Goal: Task Accomplishment & Management: Manage account settings

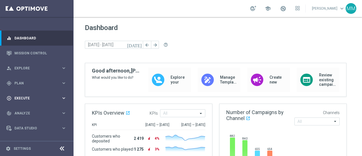
scroll to position [11, 0]
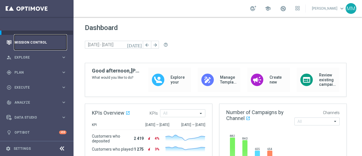
click at [34, 44] on link "Mission Control" at bounding box center [40, 42] width 52 height 15
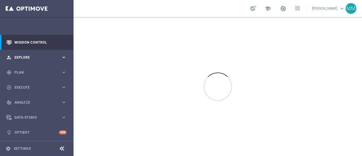
click at [31, 54] on div "person_search Explore keyboard_arrow_right" at bounding box center [36, 57] width 73 height 15
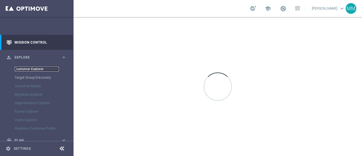
click at [37, 70] on link "Customer Explorer" at bounding box center [37, 69] width 44 height 5
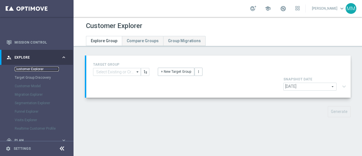
click at [29, 69] on link "Customer Explorer" at bounding box center [37, 69] width 44 height 5
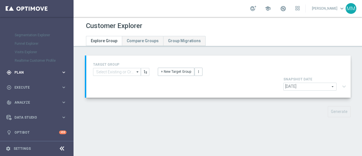
click at [31, 75] on div "gps_fixed Plan keyboard_arrow_right" at bounding box center [36, 72] width 73 height 15
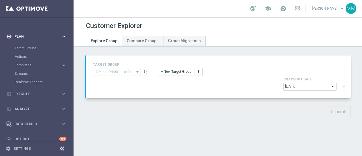
scroll to position [45, 0]
click at [31, 48] on link "Target Groups" at bounding box center [37, 49] width 44 height 5
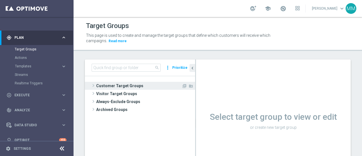
click at [122, 86] on span "Customer Target Groups" at bounding box center [138, 86] width 85 height 8
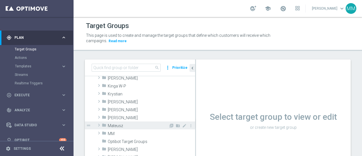
scroll to position [141, 0]
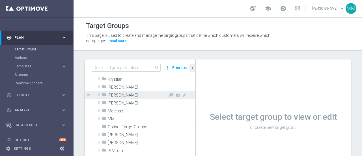
click at [121, 95] on span "[PERSON_NAME]" at bounding box center [138, 95] width 61 height 5
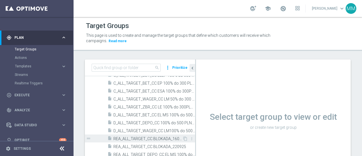
scroll to position [198, 0]
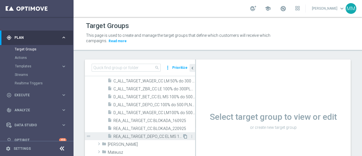
click at [183, 138] on icon "content_copy" at bounding box center [185, 136] width 5 height 5
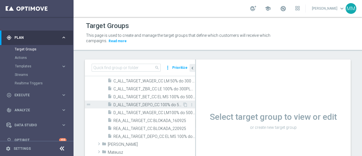
scroll to position [226, 0]
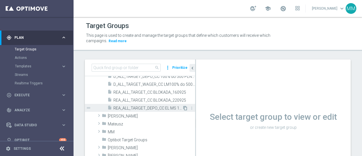
click at [183, 107] on icon "content_copy" at bounding box center [185, 108] width 5 height 5
click at [183, 108] on icon "content_copy" at bounding box center [185, 108] width 5 height 5
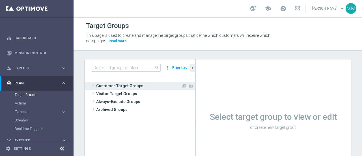
click at [109, 83] on span "Customer Target Groups" at bounding box center [138, 86] width 85 height 8
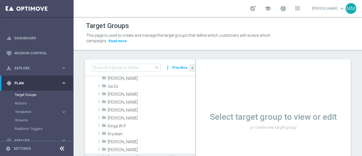
scroll to position [113, 0]
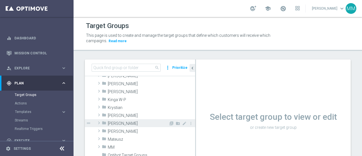
click at [116, 122] on span "[PERSON_NAME]" at bounding box center [138, 123] width 61 height 5
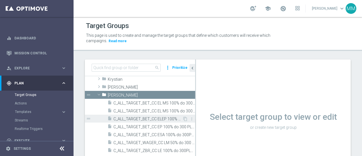
scroll to position [170, 0]
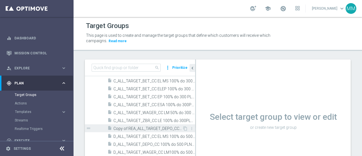
click at [149, 127] on span "Copy of REA_ALL_TARGET_DEPO_CC EL MS 100% do 300 PLN_080925" at bounding box center [147, 128] width 69 height 5
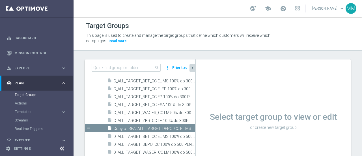
click at [194, 68] on as-split "search more_vert Prioritize Customer Target Groups library_add create_new_folder" at bounding box center [218, 122] width 266 height 127
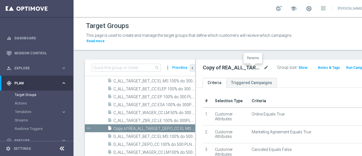
click at [263, 68] on icon "mode_edit" at bounding box center [265, 67] width 5 height 7
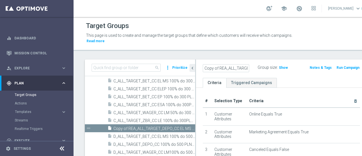
scroll to position [0, 93]
click at [227, 68] on input "Copy of REA_ALL_TARGET_DEPO_CC EL MS 100% do 300 PLN_080925" at bounding box center [226, 68] width 46 height 8
click at [225, 69] on input "Copy of REA_ALL_TARGET_DEPO_CC EL MS 100% do 300 PLN_080925" at bounding box center [226, 68] width 46 height 8
click at [225, 69] on input "Copy of REA_ALL_TARGET_DEPO_CC EL MS 100% do 300 PLN_0250925" at bounding box center [226, 68] width 46 height 8
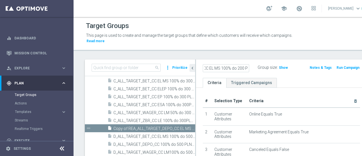
scroll to position [0, 59]
click at [214, 69] on input "Copy of REA_ALL_TARGET_DEPO_CC EL MS 100% do 200 PLN_250925" at bounding box center [226, 68] width 46 height 8
click at [216, 70] on input "Copy of REA_ALL_TARGET_DEPO_CC MS 100% do 200 PLN_250925" at bounding box center [226, 68] width 46 height 8
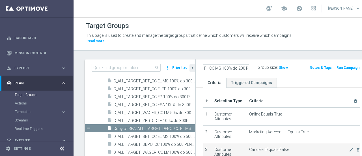
type input "Copy of REA_ALL_TARGET__CC MS 100% do 200 PLN_250925"
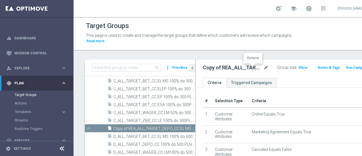
click at [263, 68] on icon "mode_edit" at bounding box center [265, 67] width 5 height 7
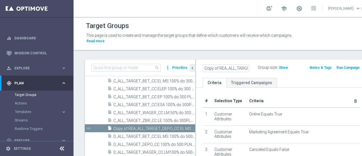
scroll to position [0, 78]
click at [225, 69] on input "Copy of REA_ALL_TARGET__CC MS 100% do 200 PLN_250925" at bounding box center [226, 68] width 46 height 8
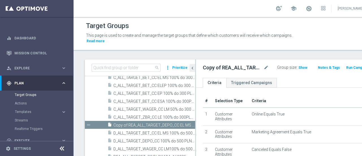
scroll to position [226, 0]
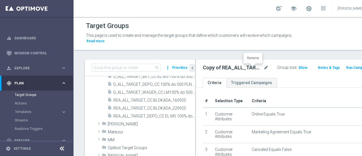
click at [263, 68] on icon "mode_edit" at bounding box center [265, 67] width 5 height 7
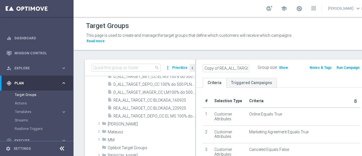
scroll to position [0, 78]
click at [215, 67] on input "Copy of REA_ALL_TARGET__CC MS 100% do 200 PLN_250925" at bounding box center [226, 68] width 46 height 8
click at [224, 67] on input "Copy of REA_ALL_TARGET__CC MS 100% do 200 PLN_250925" at bounding box center [226, 68] width 46 height 8
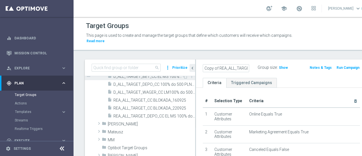
drag, startPoint x: 219, startPoint y: 68, endPoint x: 176, endPoint y: 75, distance: 43.7
click at [184, 70] on as-split "search more_vert Prioritize Customer Target Groups library_add create_new_folder" at bounding box center [226, 122] width 282 height 127
type input "REA_ALL_TARGET__CC LM 100% do 200 PLN_250925"
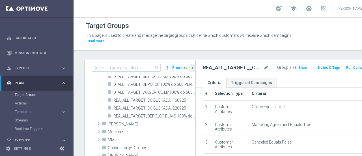
scroll to position [28, 0]
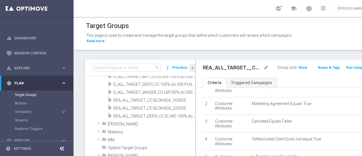
drag, startPoint x: 294, startPoint y: 26, endPoint x: 278, endPoint y: 42, distance: 21.8
click at [294, 27] on div "Target Groups" at bounding box center [230, 25] width 289 height 11
click at [263, 66] on icon "mode_edit" at bounding box center [265, 67] width 5 height 7
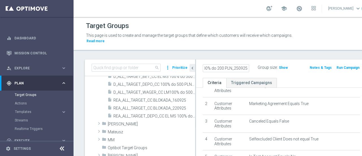
scroll to position [0, 79]
type input "C_ALL_TARGET_CASHBACK_CC LM 100% do 200 PLN_250925"
click at [279, 67] on span "Show" at bounding box center [283, 68] width 9 height 4
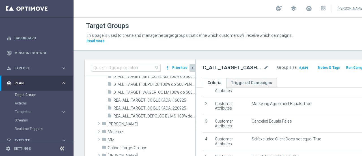
click at [192, 66] on icon "chevron_left" at bounding box center [192, 67] width 5 height 5
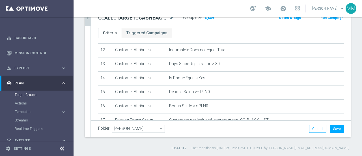
scroll to position [254, 0]
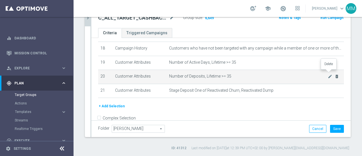
click at [334, 74] on icon "delete_forever" at bounding box center [336, 76] width 5 height 5
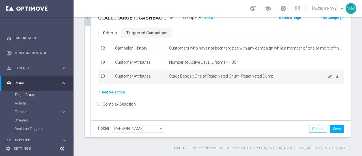
scroll to position [246, 0]
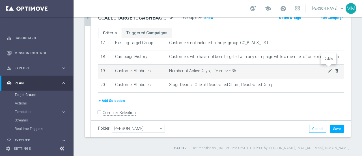
click at [334, 68] on icon "delete_forever" at bounding box center [336, 70] width 5 height 5
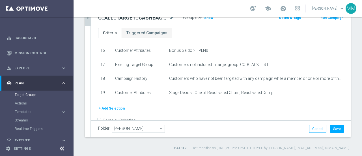
scroll to position [232, 0]
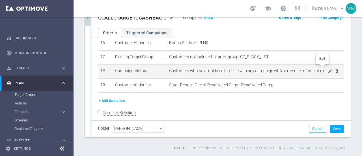
click at [327, 69] on icon "mode_edit" at bounding box center [329, 71] width 5 height 5
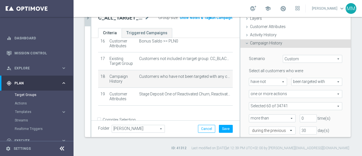
scroll to position [57, 0]
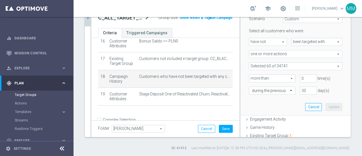
click at [272, 64] on span at bounding box center [295, 65] width 93 height 7
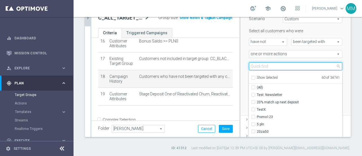
click at [272, 65] on input "search" at bounding box center [295, 66] width 93 height 8
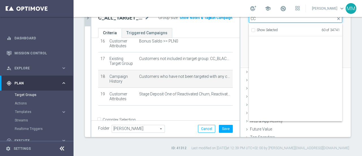
scroll to position [17907, 0]
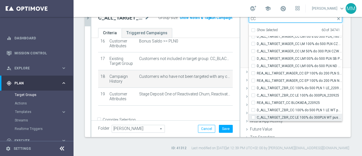
type input "CC"
click at [253, 116] on input "C_ALL_TARGET_ZBR_CC LE 100% do 300PLN WT push_220925" at bounding box center [255, 117] width 4 height 4
checkbox input "true"
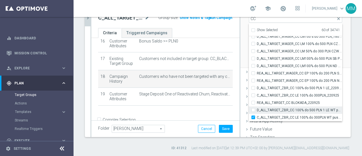
type input "Selected 61 of 34741"
click at [253, 108] on input "D_ALL_TARGET_ZBR_CC 100% do 500 PLN 1 LE WT push_220925" at bounding box center [255, 110] width 4 height 4
checkbox input "true"
type input "Selected 62 of 34741"
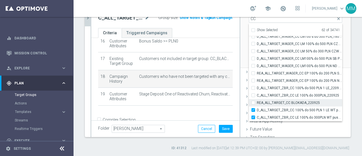
click at [253, 102] on input "REA_ALL_TARGET_CC BLOKADA_220925" at bounding box center [255, 103] width 4 height 4
checkbox input "true"
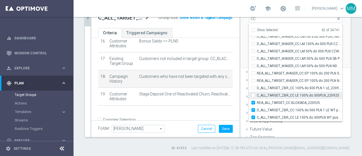
type input "Selected 63 of 34741"
click at [253, 94] on input "C_ALL_TARGET_ZBR_CC LE 100% do 300PLN_220925" at bounding box center [255, 95] width 4 height 4
checkbox input "true"
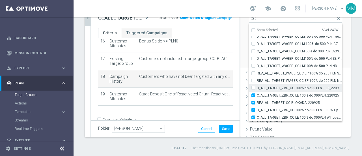
type input "Selected 64 of 34741"
click at [249, 84] on div "D_ALL_TARGET_ZBR_CC 100% do 500 PLN 1 LE_220925" at bounding box center [295, 87] width 93 height 7
click at [253, 88] on input "D_ALL_TARGET_ZBR_CC 100% do 500 PLN 1 LE_220925" at bounding box center [255, 88] width 4 height 4
checkbox input "true"
type input "Selected 65 of 34741"
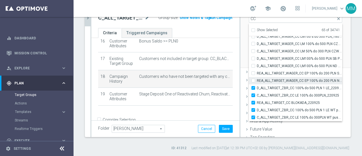
click at [253, 81] on input "REA_ALL_TARGET_WAGER_CC EP 100% do 200 PLN ND SMS_180925" at bounding box center [255, 81] width 4 height 4
checkbox input "true"
type input "Selected 66 of 34741"
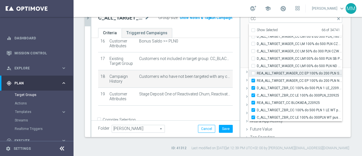
click at [253, 72] on input "REA_ALL_TARGET_WAGER_CC EP 100% do 200 PLN SB PUSH_180925" at bounding box center [255, 73] width 4 height 4
checkbox input "true"
type input "Selected 67 of 34741"
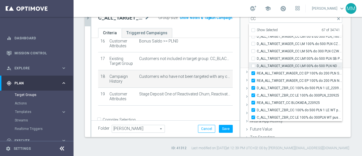
click at [253, 66] on input "D_ALL_TARGET_WAGER_CC LM100% do 500 PLN ND SMS_180925" at bounding box center [255, 66] width 4 height 4
checkbox input "true"
type input "Selected 68 of 34741"
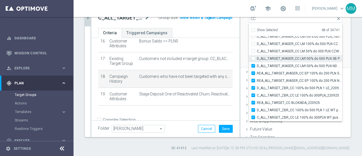
click at [257, 57] on label "D_ALL_TARGET_WAGER_CC LM100% do 500 PLN SB PUSH_180925" at bounding box center [299, 58] width 85 height 7
click at [253, 57] on input "D_ALL_TARGET_WAGER_CC LM100% do 500 PLN SB PUSH_180925" at bounding box center [255, 59] width 4 height 4
checkbox input "true"
type input "Selected 69 of 34741"
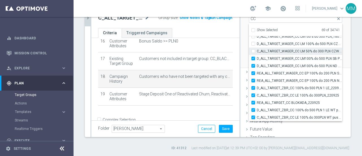
click at [257, 49] on label "C_ALL_TARGET_WAGER_CC LM 50% do 300 PLN CZW PUSH_150925" at bounding box center [299, 50] width 85 height 7
click at [253, 49] on input "C_ALL_TARGET_WAGER_CC LM 50% do 300 PLN CZW PUSH_150925" at bounding box center [255, 51] width 4 height 4
checkbox input "true"
type input "Selected 70 of 34741"
click at [249, 41] on div "D_ALL_TARGET_WAGER_CC LM 100% do 500 PLN CZW PUSH_150925" at bounding box center [295, 43] width 93 height 7
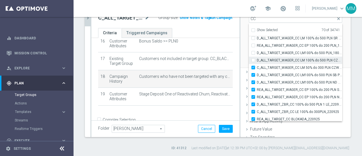
scroll to position [17890, 0]
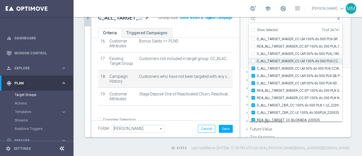
click at [253, 59] on input "D_ALL_TARGET_WAGER_CC LM 100% do 500 PLN CZW PUSH_150925" at bounding box center [255, 61] width 4 height 4
checkbox input "true"
type input "Selected 71 of 34741"
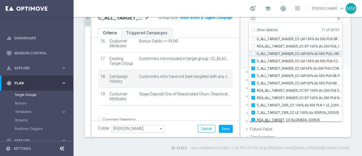
click at [253, 52] on input "D_ALL_TARGET_WAGER_CC LM100% do 500 PLN_180925" at bounding box center [255, 54] width 4 height 4
checkbox input "true"
type input "Selected 72 of 34741"
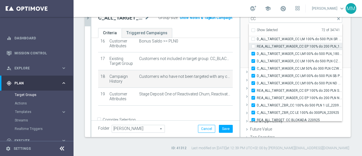
click at [253, 45] on input "REA_ALL_TARGET_WAGER_CC EP 100% do 200 PLN_180925" at bounding box center [255, 46] width 4 height 4
checkbox input "true"
type input "Selected 73 of 34741"
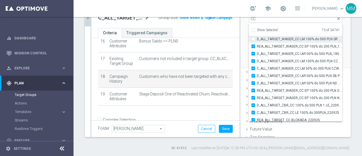
click at [253, 38] on input "D_ALL_TARGET_WAGER_CC LM 100% do 500 PLN SR SMS 2_150925" at bounding box center [255, 39] width 4 height 4
checkbox input "true"
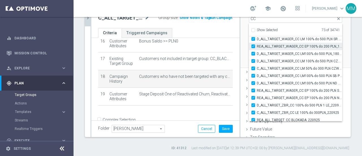
type input "Selected 74 of 34741"
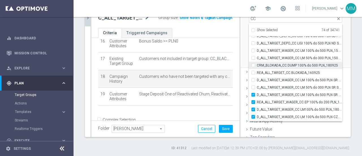
scroll to position [17833, 0]
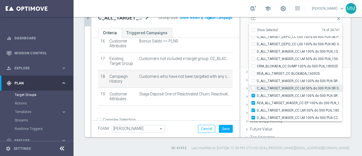
click at [253, 87] on input "C_ALL_TARGET_WAGER_CC LM 50% do 300 PLN SR SMS_150925" at bounding box center [255, 88] width 4 height 4
checkbox input "true"
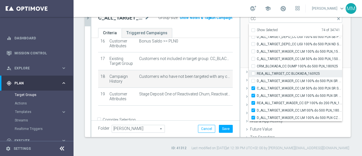
type input "Selected 75 of 34741"
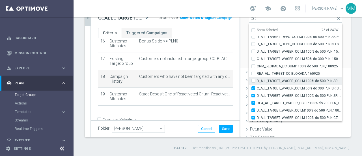
drag, startPoint x: 249, startPoint y: 75, endPoint x: 249, endPoint y: 79, distance: 3.1
click at [253, 81] on input "D_ALL_TARGET_WAGER_CC LM 100% do 500 PLN SR SMS_150925" at bounding box center [255, 81] width 4 height 4
checkbox input "true"
type input "Selected 76 of 34741"
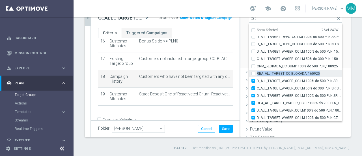
click at [253, 71] on input "REA_ALL_TARGET_CC BLOKADA_160925" at bounding box center [255, 73] width 4 height 4
checkbox input "true"
type input "Selected 77 of 34741"
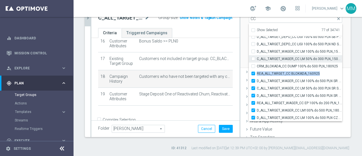
drag, startPoint x: 249, startPoint y: 66, endPoint x: 249, endPoint y: 58, distance: 7.6
click at [253, 66] on input "CRM_BLOKADA_CC DUMP 100% do 500 PLN_180925" at bounding box center [255, 66] width 4 height 4
checkbox input "true"
type input "Selected 78 of 34741"
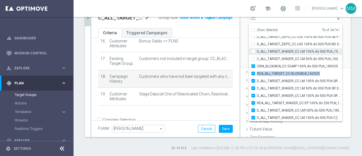
drag, startPoint x: 249, startPoint y: 57, endPoint x: 248, endPoint y: 52, distance: 4.9
click at [253, 57] on input "C_ALL_TARGET_WAGER_CC LM 50% do 300 PLN_150925" at bounding box center [255, 59] width 4 height 4
checkbox input "true"
type input "Selected 79 of 34741"
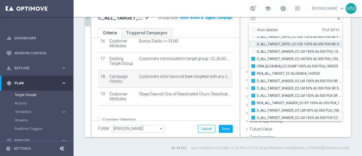
drag, startPoint x: 248, startPoint y: 50, endPoint x: 249, endPoint y: 45, distance: 5.1
click at [257, 50] on label "D_ALL_TARGET_WAGER_CC LM 100% do 500 PLN_150925" at bounding box center [299, 51] width 85 height 7
click at [253, 50] on input "D_ALL_TARGET_WAGER_CC LM 100% do 500 PLN_150925" at bounding box center [255, 51] width 4 height 4
checkbox input "true"
type input "Selected 80 of 34741"
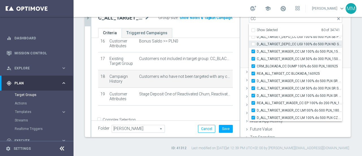
click at [253, 42] on input "D_ALL_TARGET_DEPO_CC LIGI 100% do 500 PLN ND SMS_120925" at bounding box center [255, 44] width 4 height 4
checkbox input "true"
type input "Selected 81 of 34741"
click at [253, 37] on input "D_ALL_TARGET_DEPO_CC LIGI 100% do 500 PLN SB PUSH_120925" at bounding box center [255, 37] width 4 height 4
checkbox input "true"
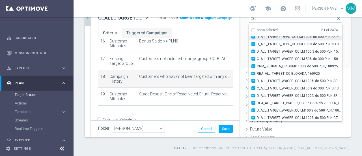
type input "Selected 82 of 34741"
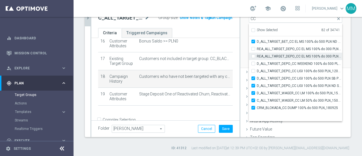
scroll to position [17777, 0]
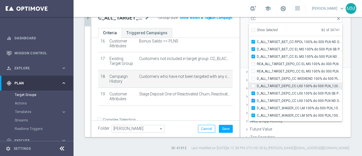
click at [257, 85] on label "D_ALL_TARGET_DEPO_CC LIGI 100% do 500 PLN_120925" at bounding box center [299, 85] width 85 height 7
click at [253, 85] on input "D_ALL_TARGET_DEPO_CC LIGI 100% do 500 PLN_120925" at bounding box center [255, 86] width 4 height 4
checkbox input "true"
type input "Selected 83 of 34741"
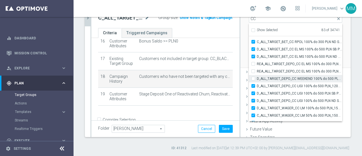
click at [249, 80] on div "D_ALL_TARGET_DEPO_CC WEEKEND 100% do 500 PLN_120925" at bounding box center [295, 78] width 93 height 7
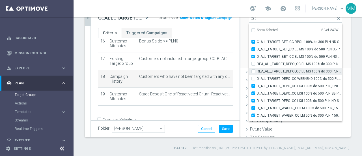
drag, startPoint x: 248, startPoint y: 78, endPoint x: 248, endPoint y: 73, distance: 4.5
click at [253, 77] on input "D_ALL_TARGET_DEPO_CC WEEKEND 100% do 500 PLN_120925" at bounding box center [255, 79] width 4 height 4
checkbox input "true"
type input "Selected 84 of 34741"
drag, startPoint x: 249, startPoint y: 68, endPoint x: 249, endPoint y: 72, distance: 4.5
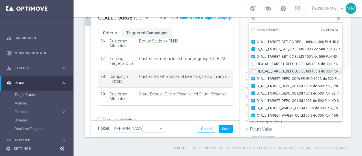
click at [249, 70] on div "REA_ALL_TARGET_DEPO_CC EL MS 100% do 300 PLN WT PUSH_080925" at bounding box center [295, 71] width 93 height 7
click at [253, 72] on input "REA_ALL_TARGET_DEPO_CC EL MS 100% do 300 PLN WT PUSH_080925" at bounding box center [255, 71] width 4 height 4
checkbox input "true"
type input "Selected 85 of 34741"
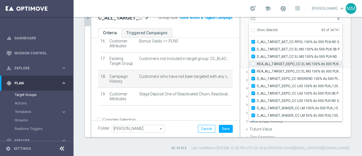
click at [257, 62] on label "REA_ALL_TARGET_DEPO_CC EL MS 100% do 300 PLN_080925" at bounding box center [299, 63] width 85 height 7
click at [253, 62] on input "REA_ALL_TARGET_DEPO_CC EL MS 100% do 300 PLN_080925" at bounding box center [255, 64] width 4 height 4
checkbox input "true"
type input "Selected 86 of 34741"
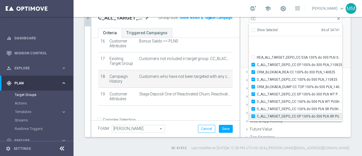
scroll to position [17353, 0]
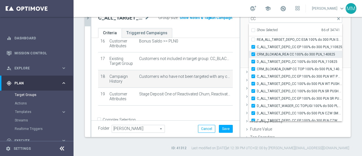
drag, startPoint x: 251, startPoint y: 45, endPoint x: 250, endPoint y: 51, distance: 5.4
click at [253, 47] on input "C_ALL_TARGET_DEPO_CC EP 100% do 300 PLN_110825" at bounding box center [255, 47] width 4 height 4
checkbox input "false"
type input "Selected 85 of 34741"
click at [253, 54] on input "CRM_BLOKADA_REA CC 100% do 300 PLN_140825" at bounding box center [255, 54] width 4 height 4
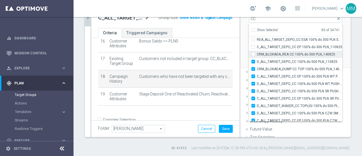
checkbox input "false"
type input "Selected 84 of 34741"
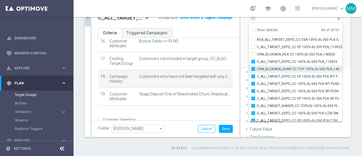
drag, startPoint x: 248, startPoint y: 61, endPoint x: 249, endPoint y: 66, distance: 5.1
click at [253, 62] on input "D_ALL_TARGET_DEPO_CC 100% do 500 PLN_110825" at bounding box center [255, 62] width 4 height 4
checkbox input "false"
type input "Selected 83 of 34741"
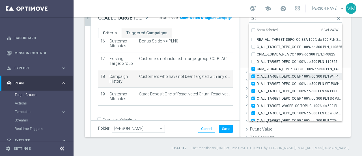
drag, startPoint x: 249, startPoint y: 69, endPoint x: 249, endPoint y: 72, distance: 3.4
click at [253, 69] on input "CRM_BLOKADA_DUMP CC TOP 100% do 500 PLN_140825" at bounding box center [255, 69] width 4 height 4
checkbox input "false"
type input "Selected 82 of 34741"
click at [253, 75] on input "C_ALL_TARGET_DEPO_CC EP 100% do 300 PLN WT PUSH_110825" at bounding box center [255, 76] width 4 height 4
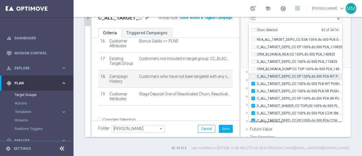
checkbox input "false"
type input "Selected 81 of 34741"
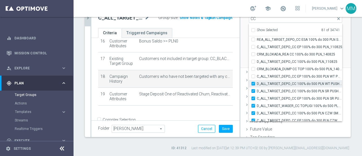
drag, startPoint x: 248, startPoint y: 81, endPoint x: 248, endPoint y: 84, distance: 4.0
click at [257, 81] on label "D_ALL_TARGET_DEPO_CC 100% do 500 PLN WT PUSH_110825" at bounding box center [299, 83] width 85 height 7
click at [253, 82] on input "D_ALL_TARGET_DEPO_CC 100% do 500 PLN WT PUSH_110825" at bounding box center [255, 84] width 4 height 4
checkbox input "false"
type input "Selected 80 of 34741"
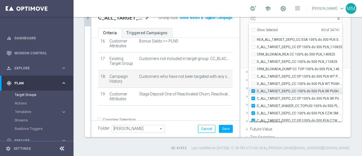
drag, startPoint x: 248, startPoint y: 88, endPoint x: 249, endPoint y: 92, distance: 3.4
click at [253, 90] on input "D_ALL_TARGET_DEPO_CC 100% do 500 PLN SR PUSH_110825" at bounding box center [255, 91] width 4 height 4
checkbox input "false"
type input "Selected 79 of 34741"
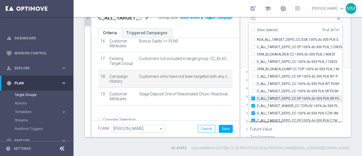
click at [257, 97] on label "C_ALL_TARGET_DEPO_CC EP 100% do 300 PLN SR PUSH_110825" at bounding box center [299, 98] width 85 height 7
click at [253, 97] on input "C_ALL_TARGET_DEPO_CC EP 100% do 300 PLN SR PUSH_110825" at bounding box center [255, 98] width 4 height 4
checkbox input "false"
type input "Selected 78 of 34741"
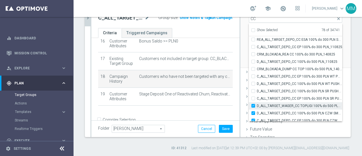
click at [257, 105] on label "D_ALL_TARGET_WAGER_CC TOPLIGI 100% do 500 PLN_140825" at bounding box center [299, 105] width 85 height 7
click at [253, 105] on input "D_ALL_TARGET_WAGER_CC TOPLIGI 100% do 500 PLN_140825" at bounding box center [255, 106] width 4 height 4
checkbox input "false"
type input "Selected 77 of 34741"
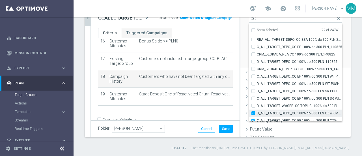
click at [253, 114] on input "D_ALL_TARGET_DEPO_CC 100% do 500 PLN CZW SMS_110825" at bounding box center [255, 113] width 4 height 4
checkbox input "false"
type input "Selected 76 of 34741"
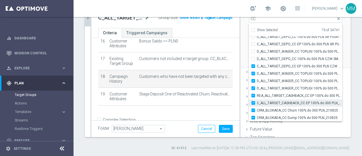
scroll to position [17410, 0]
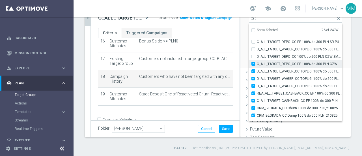
click at [257, 63] on label "C_ALL_TARGET_DEPO_CC EP 100% do 300 PLN CZW SMS_110825" at bounding box center [299, 63] width 85 height 7
click at [253, 63] on input "C_ALL_TARGET_DEPO_CC EP 100% do 300 PLN CZW SMS_110825" at bounding box center [255, 64] width 4 height 4
checkbox input "false"
type input "Selected 75 of 34741"
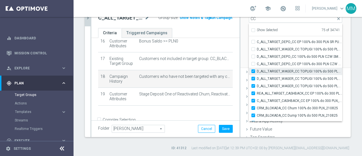
click at [253, 71] on input "D_ALL_TARGET_WAGER_CC TOPLIGI 100% do 500 PLN SB PUSH_140825" at bounding box center [255, 71] width 4 height 4
checkbox input "false"
type input "Selected 74 of 34741"
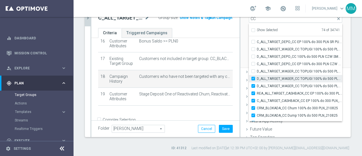
click at [253, 79] on input "D_ALL_TARGET_WAGER_CC TOPLIGI 100% do 500 PLN ND SMS_140825" at bounding box center [255, 79] width 4 height 4
checkbox input "false"
type input "Selected 73 of 34741"
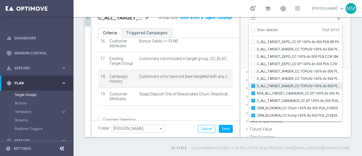
click at [249, 87] on div "D_ALL_TARGET_WAGER_CC TOPLIGI 100% do 500 PLN PT PUSH_140825" at bounding box center [295, 85] width 93 height 7
click at [253, 85] on input "D_ALL_TARGET_WAGER_CC TOPLIGI 100% do 500 PLN PT PUSH_140825" at bounding box center [255, 86] width 4 height 4
checkbox input "false"
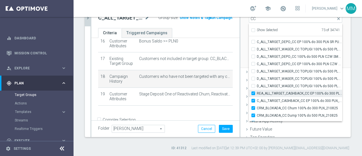
type input "Selected 72 of 34741"
click at [257, 91] on label "REA_ALL_TARGET_CASHBACK_CC EP 100% do 300 PLN_180825" at bounding box center [299, 93] width 85 height 7
click at [253, 91] on input "REA_ALL_TARGET_CASHBACK_CC EP 100% do 300 PLN_180825" at bounding box center [255, 93] width 4 height 4
checkbox input "false"
type input "Selected 71 of 34741"
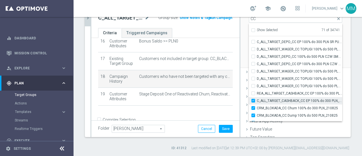
click at [253, 99] on input "C_ALL_TARGET_CASHBACK_CC EP 100% do 300 PLN_180825" at bounding box center [255, 101] width 4 height 4
checkbox input "false"
type input "Selected 70 of 34741"
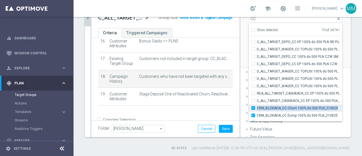
click at [249, 108] on div "CRM_BLOKADA_CC Churn 100% do 300 PLN_210825" at bounding box center [295, 107] width 93 height 7
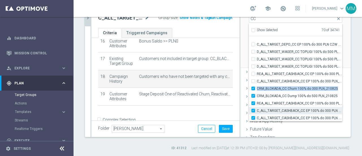
scroll to position [17438, 0]
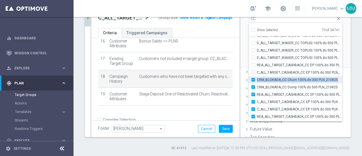
click at [257, 79] on label "CRM_BLOKADA_CC Churn 100% do 300 PLN_210825" at bounding box center [299, 79] width 85 height 7
click at [253, 79] on input "CRM_BLOKADA_CC Churn 100% do 300 PLN_210825" at bounding box center [255, 80] width 4 height 4
checkbox input "false"
type input "Selected 69 of 34741"
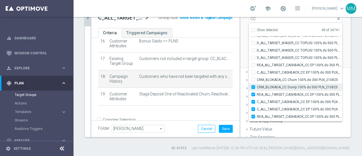
click at [253, 87] on input "CRM_BLOKADA_CC Dump 100% do 500 PLN_210825" at bounding box center [255, 87] width 4 height 4
checkbox input "false"
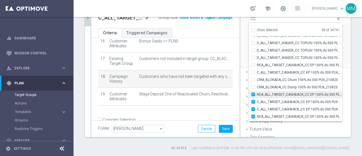
type input "Selected 68 of 34741"
click at [253, 95] on input "REA_ALL_TARGET_CASHBACK_CC EP 100% do 300 PLN WT PUSH_180825" at bounding box center [255, 94] width 4 height 4
checkbox input "false"
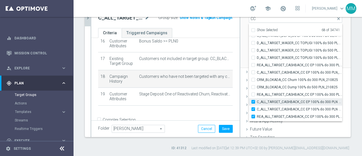
type input "Selected 67 of 34741"
click at [253, 101] on input "C_ALL_TARGET_CASHBACK_CC EP 100% do 300 PLN WT PUSH_180825" at bounding box center [255, 102] width 4 height 4
checkbox input "false"
type input "Selected 66 of 34741"
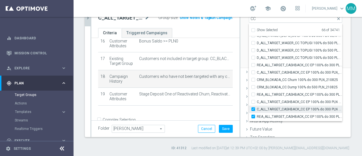
click at [253, 107] on input "C_ALL_TARGET_CASHBACK_CC EP 100% do 300 PLN SR PUSH_180825" at bounding box center [255, 109] width 4 height 4
checkbox input "false"
type input "Selected 65 of 34741"
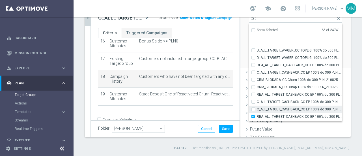
scroll to position [17494, 0]
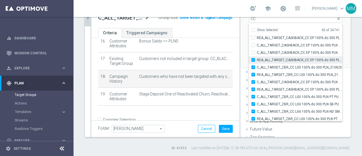
click at [257, 60] on label "REA_ALL_TARGET_CASHBACK_CC EP 100% do 300 PLN SR PUSH_180825" at bounding box center [299, 59] width 85 height 7
click at [253, 60] on input "REA_ALL_TARGET_CASHBACK_CC EP 100% do 300 PLN SR PUSH_180825" at bounding box center [255, 60] width 4 height 4
checkbox input "false"
type input "Selected 64 of 34741"
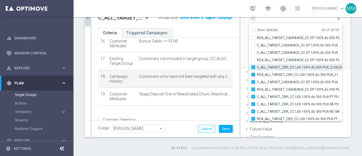
click at [253, 67] on input "C_ALL_TARGET_ZBR_CC LIGI 100% do 300 PLN_210825" at bounding box center [255, 67] width 4 height 4
checkbox input "false"
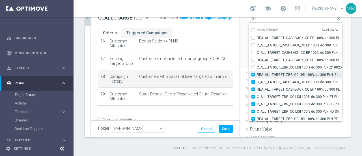
type input "Selected 63 of 34741"
click at [249, 76] on div "REA_ALL_TARGET_ZBR_CC LIGI 100% do 300 PLN_210825" at bounding box center [295, 74] width 93 height 7
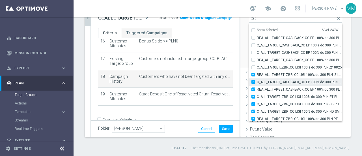
click at [257, 82] on label "C_ALL_TARGET_CASHBACK_CC EP 100% do 300 PLN CZW SMS_180825" at bounding box center [299, 81] width 85 height 7
click at [253, 82] on input "C_ALL_TARGET_CASHBACK_CC EP 100% do 300 PLN CZW SMS_180825" at bounding box center [255, 82] width 4 height 4
checkbox input "false"
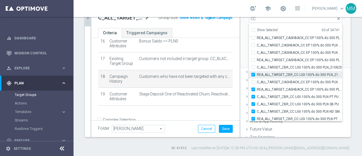
type input "Selected 62 of 34741"
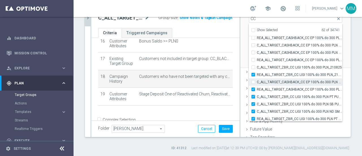
drag, startPoint x: 249, startPoint y: 71, endPoint x: 249, endPoint y: 78, distance: 6.2
click at [249, 72] on div "REA_ALL_TARGET_ZBR_CC LIGI 100% do 300 PLN_210825" at bounding box center [295, 74] width 93 height 7
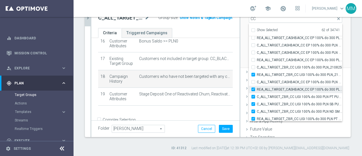
click at [257, 90] on label "REA_ALL_TARGET_CASHBACK_CC EP 100% do 300 PLN CZW SMS_180825" at bounding box center [299, 89] width 85 height 7
click at [253, 90] on input "REA_ALL_TARGET_CASHBACK_CC EP 100% do 300 PLN CZW SMS_180825" at bounding box center [255, 89] width 4 height 4
checkbox input "false"
type input "Selected 61 of 34741"
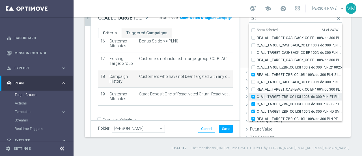
click at [253, 97] on input "C_ALL_TARGET_ZBR_CC LIGI 100% do 300 PLN PT PUSH_210825" at bounding box center [255, 97] width 4 height 4
checkbox input "false"
type input "Selected 60 of 34741"
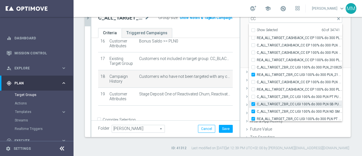
click at [253, 104] on input "C_ALL_TARGET_ZBR_CC LIGI 100% do 300 PLN SB PUSH_210825" at bounding box center [255, 104] width 4 height 4
checkbox input "false"
type input "Selected 59 of 34741"
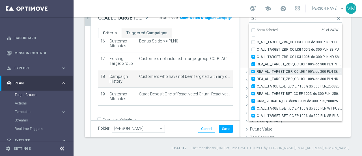
scroll to position [17551, 0]
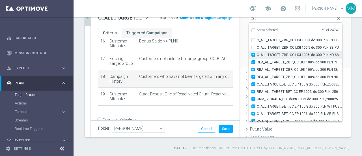
click at [253, 53] on input "C_ALL_TARGET_ZBR_CC LIGI 100% do 300 PLN ND SMS_210825" at bounding box center [255, 55] width 4 height 4
checkbox input "false"
type input "Selected 58 of 34741"
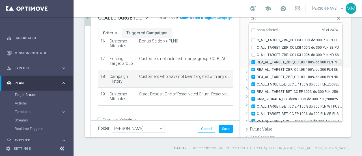
click at [253, 60] on input "REA_ALL_TARGET_ZBR_CC LIGI 100% do 300 PLN PT PUSH_210825" at bounding box center [255, 62] width 4 height 4
checkbox input "false"
type input "Selected 57 of 34741"
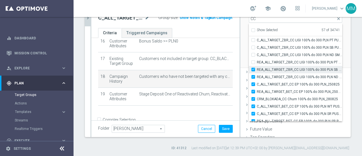
click at [253, 68] on input "REA_ALL_TARGET_ZBR_CC LIGI 100% do 300 PLN SB PUSH_210825" at bounding box center [255, 70] width 4 height 4
checkbox input "false"
type input "Selected 56 of 34741"
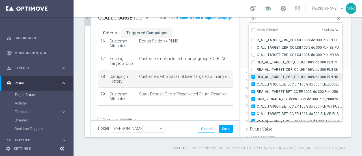
click at [253, 75] on input "REA_ALL_TARGET_ZBR_CC LIGI 100% do 300 PLN ND SMS_210825" at bounding box center [255, 77] width 4 height 4
checkbox input "false"
type input "Selected 55 of 34741"
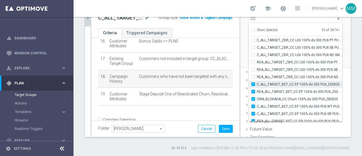
click at [257, 82] on label "C_ALL_TARGET_BET_CC EP 100% do 300 PLN_250825" at bounding box center [299, 84] width 85 height 7
click at [253, 82] on input "C_ALL_TARGET_BET_CC EP 100% do 300 PLN_250825" at bounding box center [255, 84] width 4 height 4
checkbox input "false"
type input "Selected 54 of 34741"
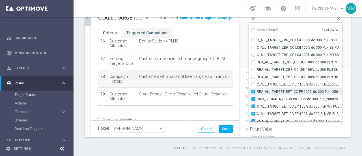
click at [253, 90] on input "REA_ALL_TARGET_BET_CC EP 100% do 300 PLN_250825" at bounding box center [255, 92] width 4 height 4
checkbox input "false"
type input "Selected 53 of 34741"
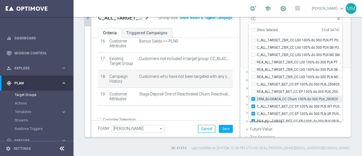
click at [253, 97] on input "CRM_BLOKADA_CC Churn 100% do 300 PLN_280825" at bounding box center [255, 99] width 4 height 4
checkbox input "false"
type input "Selected 52 of 34741"
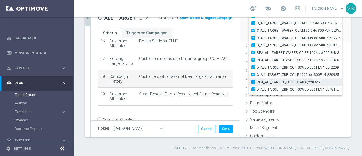
scroll to position [17907, 0]
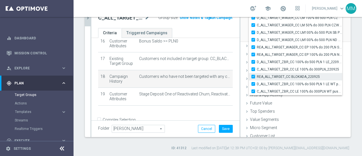
click at [253, 75] on input "REA_ALL_TARGET_CC BLOKADA_220925" at bounding box center [255, 77] width 4 height 4
checkbox input "false"
type input "Selected 51 of 34741"
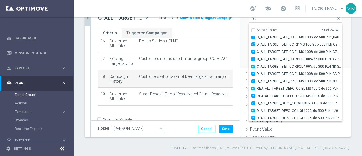
scroll to position [49, 0]
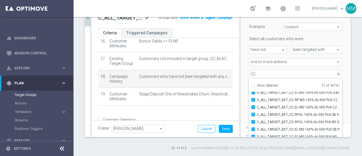
click at [334, 60] on div "one or more actions one or more actions arrow_drop_down search" at bounding box center [295, 62] width 102 height 8
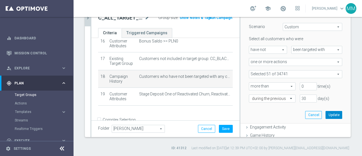
click at [325, 114] on button "Update" at bounding box center [333, 115] width 17 height 8
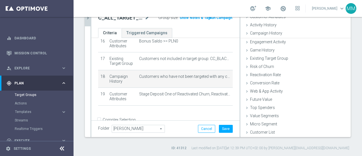
scroll to position [26, 0]
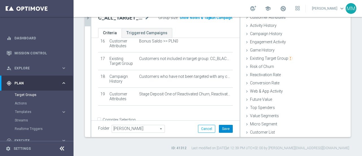
click at [224, 126] on button "Save" at bounding box center [226, 129] width 14 height 8
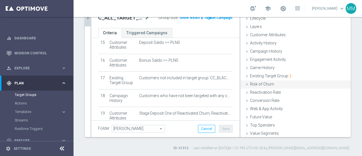
scroll to position [0, 0]
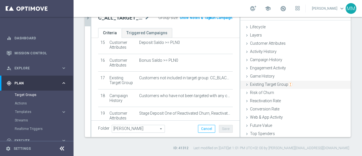
click at [272, 85] on span "Existing Target Group" at bounding box center [271, 84] width 42 height 5
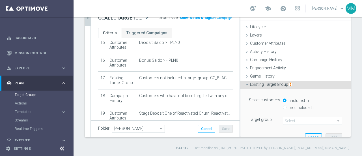
scroll to position [28, 0]
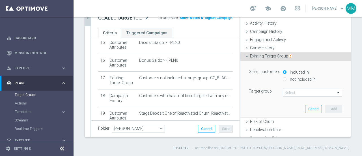
click at [285, 92] on span at bounding box center [312, 92] width 59 height 7
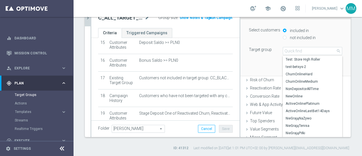
scroll to position [54, 0]
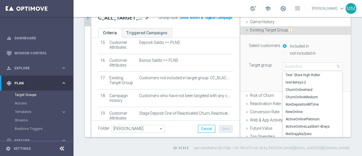
click at [256, 55] on div "Select customers included in not included in" at bounding box center [295, 50] width 102 height 16
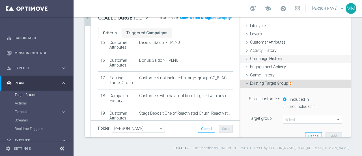
scroll to position [0, 0]
click at [250, 57] on span "Campaign History" at bounding box center [266, 59] width 32 height 5
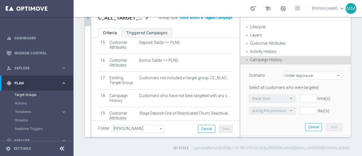
click at [307, 74] on span "Under-exposure" at bounding box center [312, 75] width 59 height 7
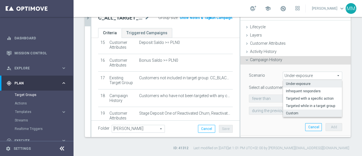
click at [295, 111] on span "Custom" at bounding box center [312, 113] width 53 height 5
type input "Custom"
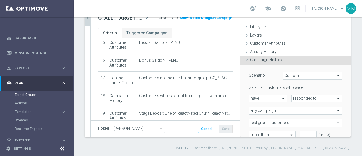
click at [301, 96] on span "responded to" at bounding box center [316, 98] width 50 height 7
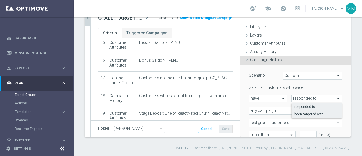
click at [303, 113] on span "been targeted with" at bounding box center [316, 114] width 45 height 5
type input "been targeted with"
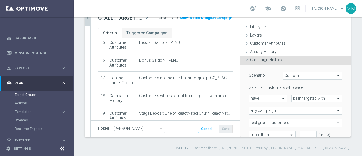
click at [263, 110] on span "any campaign" at bounding box center [295, 110] width 93 height 7
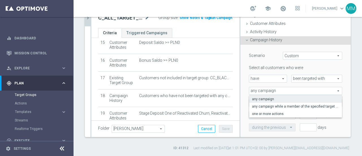
scroll to position [28, 0]
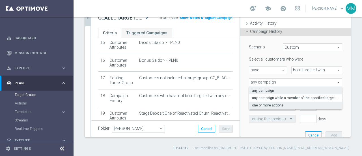
click at [264, 104] on span "one or more actions" at bounding box center [295, 105] width 87 height 5
type input "one or more actions"
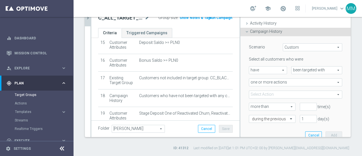
click at [267, 92] on span at bounding box center [295, 94] width 93 height 7
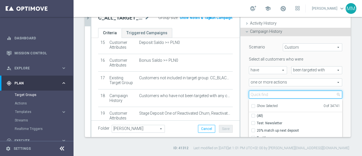
click at [269, 93] on input "search" at bounding box center [295, 94] width 93 height 8
paste input "REA_ALL_TARGET_CC BLOKADA_220925"
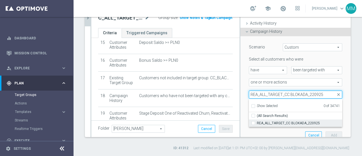
type input "REA_ALL_TARGET_CC BLOKADA_220925"
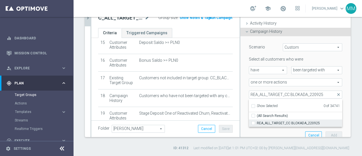
click at [271, 122] on span "REA_ALL_TARGET_CC BLOKADA_220925" at bounding box center [299, 123] width 85 height 5
click at [257, 122] on input "REA_ALL_TARGET_CC BLOKADA_220925" at bounding box center [255, 123] width 4 height 4
checkbox input "true"
type input "REA_ALL_TARGET_CC BLOKADA_220925"
checkbox input "true"
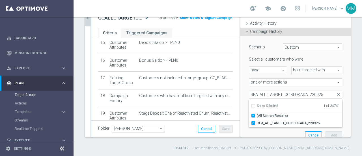
click at [340, 98] on div "Scenario Custom Custom arrow_drop_down search Select all customers who were hav…" at bounding box center [295, 90] width 110 height 108
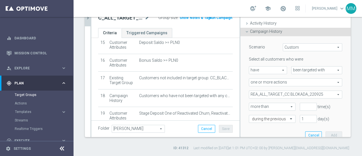
click at [264, 107] on span "more than" at bounding box center [272, 106] width 46 height 7
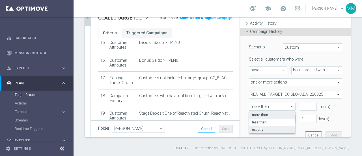
click at [256, 128] on span "exactly" at bounding box center [272, 129] width 40 height 5
type input "exactly"
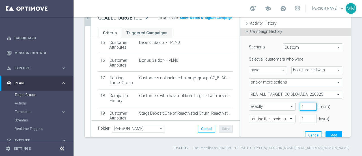
type input "1"
click at [305, 104] on input "1" at bounding box center [308, 107] width 17 height 8
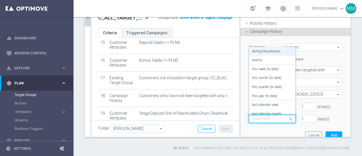
click at [288, 119] on span at bounding box center [291, 119] width 7 height 8
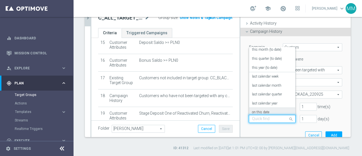
click at [261, 110] on label "on this date" at bounding box center [260, 112] width 17 height 5
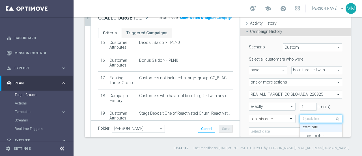
click at [310, 118] on input "text" at bounding box center [315, 118] width 25 height 5
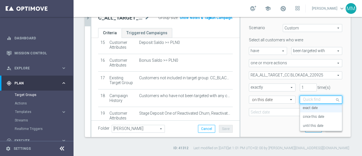
scroll to position [57, 0]
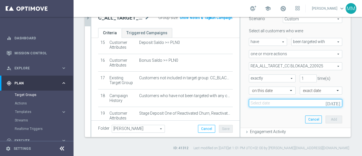
click at [272, 103] on input at bounding box center [295, 103] width 93 height 8
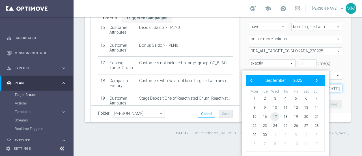
scroll to position [15, 0]
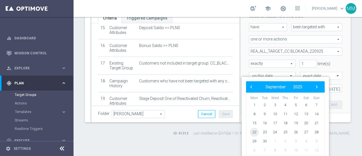
click at [253, 133] on span "22" at bounding box center [254, 131] width 9 height 9
type input "22 Sep 2025"
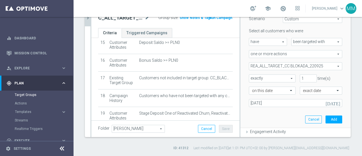
scroll to position [0, 0]
click at [328, 118] on button "Add" at bounding box center [333, 119] width 17 height 8
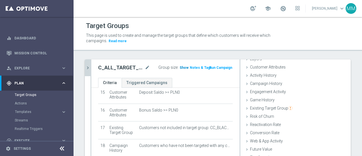
click at [180, 67] on span "Show" at bounding box center [183, 68] width 9 height 4
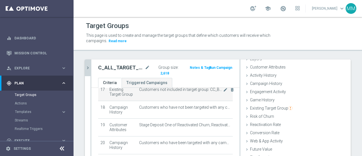
scroll to position [320, 0]
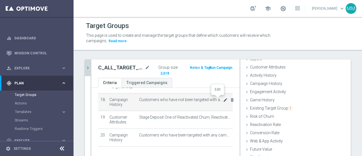
click at [223, 99] on icon "mode_edit" at bounding box center [225, 99] width 5 height 5
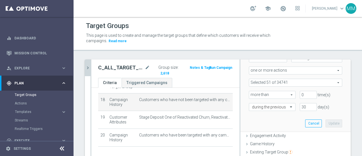
scroll to position [81, 0]
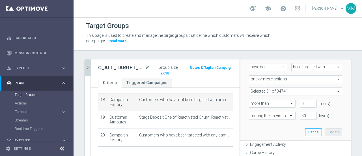
click at [273, 78] on span "one or more actions" at bounding box center [295, 78] width 93 height 7
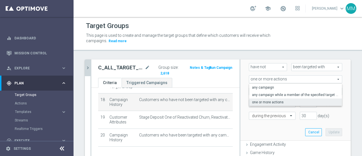
click at [273, 78] on span "one or more actions" at bounding box center [295, 78] width 93 height 7
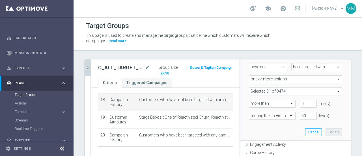
click at [272, 92] on span at bounding box center [295, 91] width 93 height 7
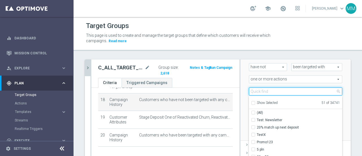
click at [272, 92] on input "search" at bounding box center [295, 91] width 93 height 8
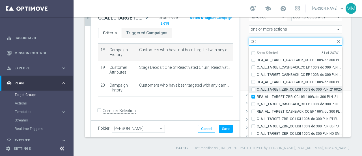
scroll to position [17483, 0]
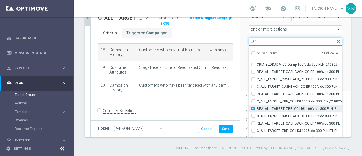
type input "CC"
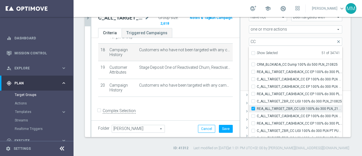
click at [257, 108] on label "REA_ALL_TARGET_ZBR_CC LIGI 100% do 300 PLN_210825" at bounding box center [299, 108] width 85 height 7
click at [253, 108] on input "REA_ALL_TARGET_ZBR_CC LIGI 100% do 300 PLN_210825" at bounding box center [255, 109] width 4 height 4
checkbox input "false"
type input "Selected 50 of 34741"
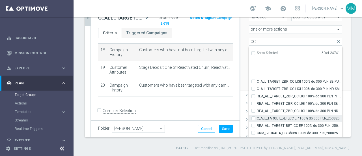
scroll to position [17596, 0]
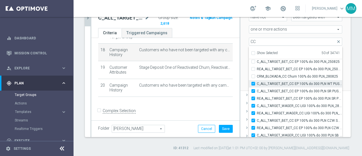
click at [253, 83] on input "C_ALL_TARGET_BET_CC EP 100% do 300 PLN WT PUSH_250825" at bounding box center [255, 84] width 4 height 4
checkbox input "false"
type input "Selected 49 of 34741"
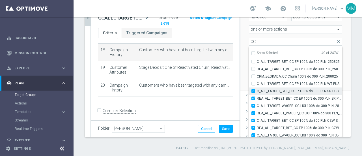
click at [257, 89] on label "C_ALL_TARGET_BET_CC EP 100% do 300 PLN SR PUSH_250825" at bounding box center [299, 90] width 85 height 7
click at [253, 89] on input "C_ALL_TARGET_BET_CC EP 100% do 300 PLN SR PUSH_250825" at bounding box center [255, 91] width 4 height 4
checkbox input "false"
type input "Selected 48 of 34741"
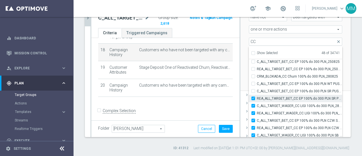
click at [253, 97] on input "REA_ALL_TARGET_BET_CC EP 100% do 300 PLN SR PUSH_250825" at bounding box center [255, 98] width 4 height 4
checkbox input "false"
type input "Selected 47 of 34741"
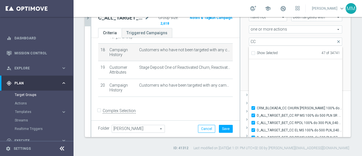
scroll to position [17738, 0]
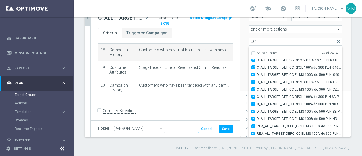
click at [337, 32] on div "one or more actions one or more actions arrow_drop_down search" at bounding box center [295, 29] width 102 height 8
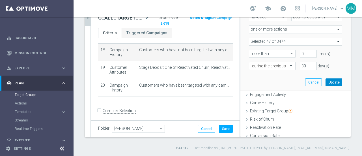
click at [325, 82] on button "Update" at bounding box center [333, 82] width 17 height 8
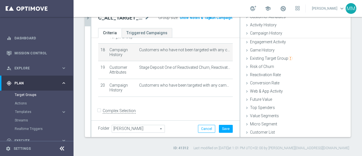
scroll to position [26, 0]
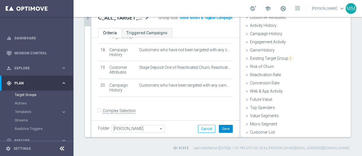
click at [220, 129] on button "Save" at bounding box center [226, 129] width 14 height 8
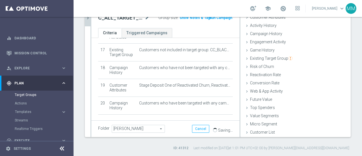
scroll to position [263, 0]
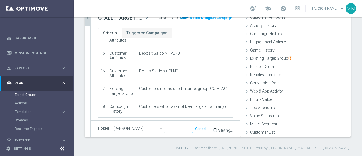
click at [181, 19] on span "Show" at bounding box center [183, 18] width 9 height 4
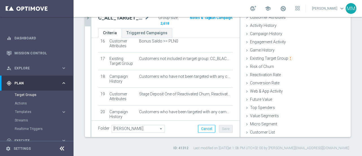
scroll to position [320, 0]
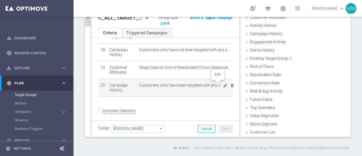
click at [223, 84] on icon "mode_edit" at bounding box center [225, 85] width 5 height 5
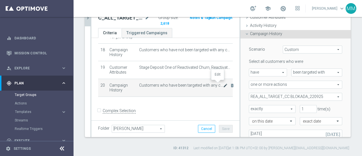
scroll to position [50, 0]
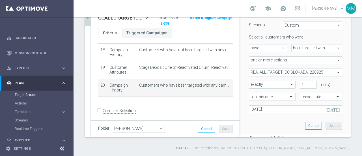
click at [273, 124] on div "Scenario Custom Custom arrow_drop_down search Select all customers who were hav…" at bounding box center [295, 74] width 102 height 120
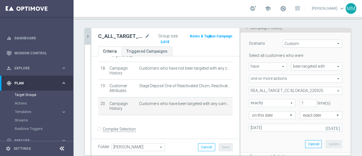
scroll to position [0, 0]
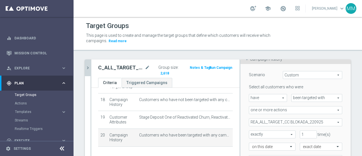
click at [126, 68] on h2 "C_ALL_TARGET_CASHBACK_CC LM 100% do 200 PLN_250925" at bounding box center [120, 67] width 45 height 7
click at [146, 67] on icon "mode_edit" at bounding box center [147, 67] width 5 height 7
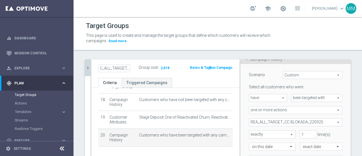
scroll to position [0, 83]
click at [146, 66] on icon "mode_edit" at bounding box center [147, 67] width 5 height 7
click at [108, 68] on input "C_ALL_TARGET_CASHBACK_CC LM 100% do 200 PLN_250925" at bounding box center [114, 68] width 32 height 8
drag, startPoint x: 104, startPoint y: 68, endPoint x: 90, endPoint y: 69, distance: 13.9
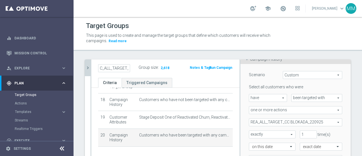
click at [90, 69] on as-split "search more_vert Prioritize Customer Target Groups library_add create_new_folder" at bounding box center [218, 122] width 266 height 127
click at [104, 67] on input "C_ALL_TARGET_CASHBACK_CC LM 100% do 200 PLN_250925" at bounding box center [114, 68] width 32 height 8
click at [102, 68] on input "C_ALL_TARGET_CASHBACK_CC LM 100% do 200 PLN_250925" at bounding box center [114, 68] width 32 height 8
type input "REA_ALL_TARGET_CASHBACK_CC LM 100% do 200 PLN_250925"
click at [170, 69] on div "Group size : 2,618" at bounding box center [163, 67] width 51 height 7
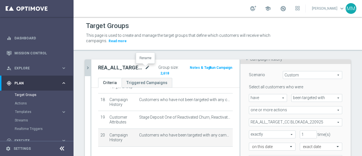
click at [146, 66] on icon "mode_edit" at bounding box center [147, 67] width 5 height 7
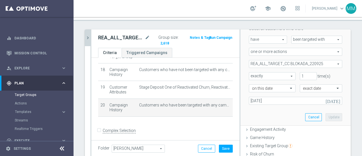
scroll to position [50, 0]
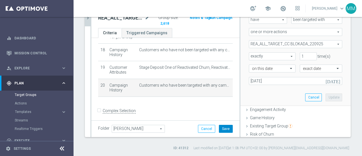
click at [225, 126] on button "Save" at bounding box center [226, 129] width 14 height 8
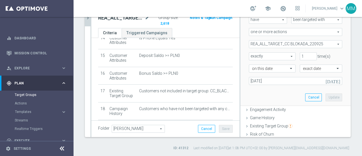
scroll to position [320, 0]
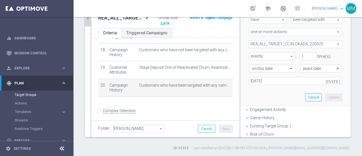
click at [275, 92] on div "Scenario Custom Custom arrow_drop_down search Select all customers who were hav…" at bounding box center [295, 46] width 102 height 120
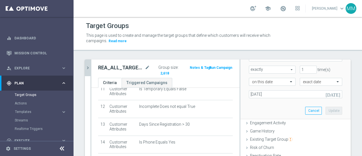
scroll to position [135, 0]
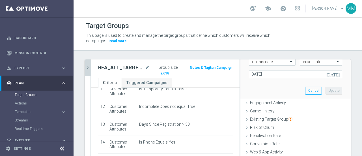
click at [290, 27] on div "Target Groups" at bounding box center [217, 25] width 263 height 11
click at [125, 66] on h2 "REA_ALL_TARGET_CASHBACK_CC LM 100% do 200 PLN_250925" at bounding box center [120, 67] width 45 height 7
click at [145, 68] on icon "mode_edit" at bounding box center [147, 67] width 5 height 7
click at [313, 28] on div "Target Groups" at bounding box center [217, 25] width 263 height 11
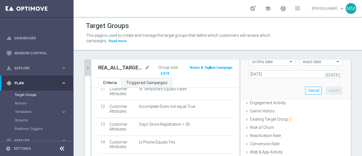
drag, startPoint x: 302, startPoint y: 29, endPoint x: 228, endPoint y: 35, distance: 74.3
click at [302, 29] on div "Target Groups" at bounding box center [217, 25] width 263 height 11
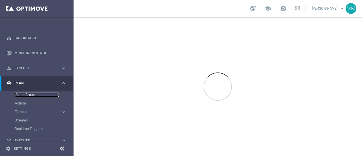
click at [29, 95] on link "Target Groups" at bounding box center [37, 94] width 44 height 5
click at [30, 95] on link "Target Groups" at bounding box center [37, 94] width 44 height 5
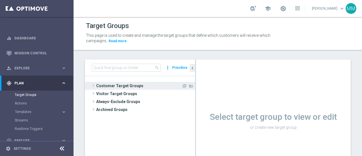
click at [112, 86] on span "Customer Target Groups" at bounding box center [138, 86] width 85 height 8
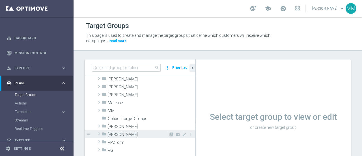
scroll to position [141, 0]
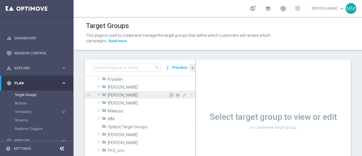
click at [121, 92] on div "folder Maria M." at bounding box center [135, 95] width 67 height 8
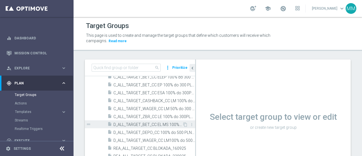
scroll to position [198, 0]
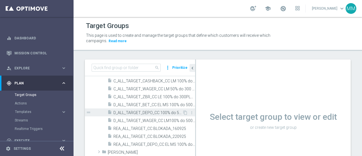
click at [160, 112] on span "D_ALL_TARGET_DEPO_CC 100% do 500 PLN_110825" at bounding box center [147, 112] width 69 height 5
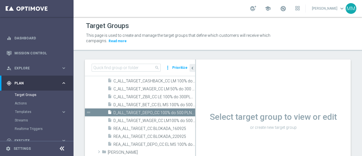
scroll to position [12, 0]
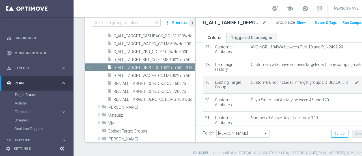
scroll to position [304, 0]
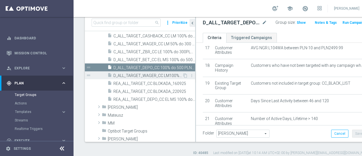
click at [166, 75] on span "D_ALL_TARGET_WAGER_CC LM100% do 500 PLN_180925" at bounding box center [147, 75] width 69 height 5
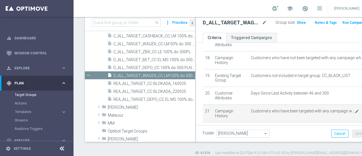
scroll to position [333, 0]
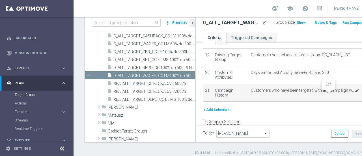
click at [354, 93] on icon "mode_edit" at bounding box center [356, 90] width 5 height 5
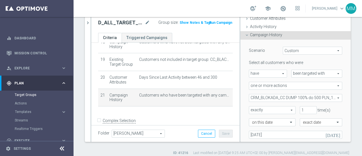
scroll to position [57, 0]
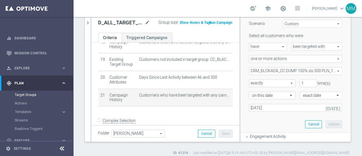
click at [299, 71] on span "CRM_BLOKADA_CC DUMP 100% do 500 PLN_180925" at bounding box center [295, 70] width 93 height 7
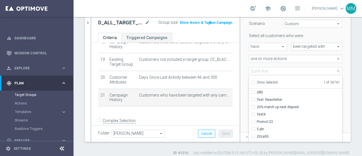
click at [341, 31] on div "Scenario Custom Custom arrow_drop_down search Select all customers who were hav…" at bounding box center [295, 73] width 110 height 120
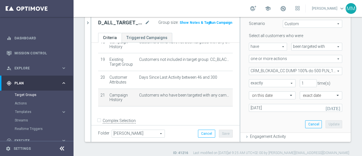
click at [330, 70] on span "CRM_BLOKADA_CC DUMP 100% do 500 PLN_180925" at bounding box center [295, 70] width 93 height 7
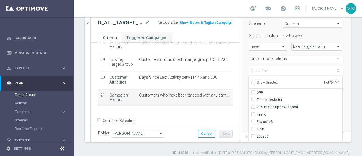
click at [338, 31] on div "Scenario Custom Custom arrow_drop_down search Select all customers who were hav…" at bounding box center [295, 73] width 110 height 120
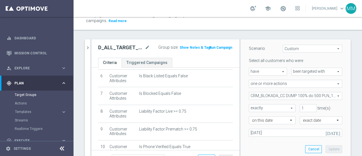
scroll to position [0, 0]
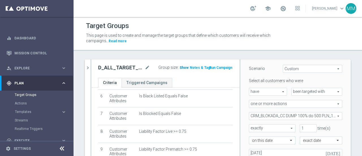
click at [181, 68] on span "Show" at bounding box center [183, 68] width 9 height 4
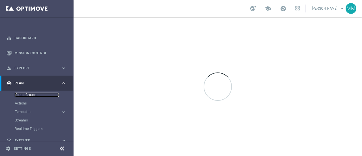
click at [33, 95] on link "Target Groups" at bounding box center [37, 94] width 44 height 5
click at [31, 94] on link "Target Groups" at bounding box center [37, 94] width 44 height 5
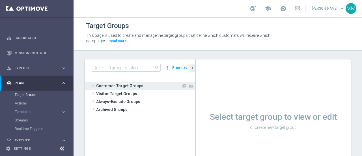
click at [112, 87] on span "Customer Target Groups" at bounding box center [138, 86] width 85 height 8
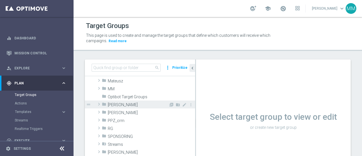
scroll to position [141, 0]
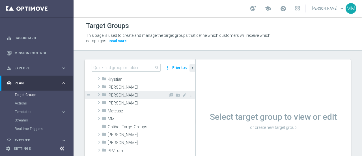
click at [117, 93] on span "[PERSON_NAME]" at bounding box center [138, 95] width 61 height 5
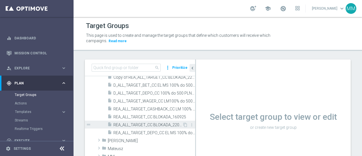
scroll to position [226, 0]
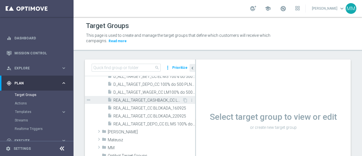
click at [144, 99] on span "REA_ALL_TARGET_CASHBACK_CC LM 100% do 200 PLN_250925" at bounding box center [147, 100] width 69 height 5
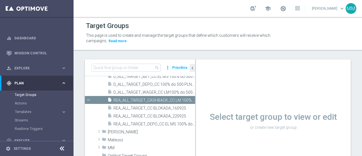
click at [192, 69] on icon "chevron_left" at bounding box center [192, 67] width 5 height 5
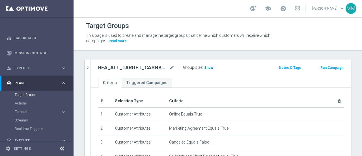
click at [211, 67] on span "Show" at bounding box center [208, 68] width 9 height 4
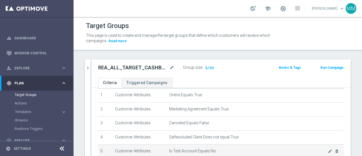
scroll to position [28, 0]
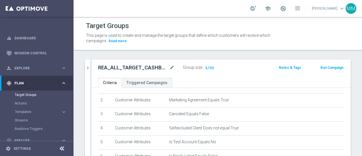
click at [9, 27] on sidenavbar "equalizer Dashboard Mission Control" at bounding box center [36, 78] width 73 height 156
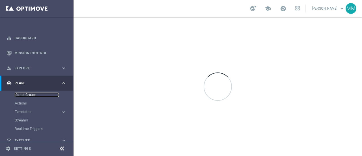
click at [28, 95] on link "Target Groups" at bounding box center [37, 94] width 44 height 5
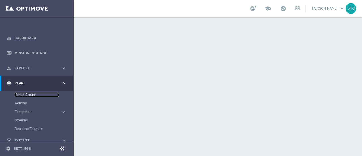
click at [27, 95] on link "Target Groups" at bounding box center [37, 94] width 44 height 5
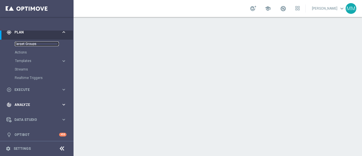
scroll to position [53, 0]
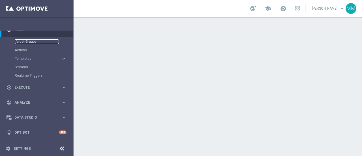
click at [34, 42] on link "Target Groups" at bounding box center [37, 41] width 44 height 5
click at [32, 41] on link "Target Groups" at bounding box center [37, 41] width 44 height 5
click at [20, 41] on link "Target Groups" at bounding box center [37, 41] width 44 height 5
click at [22, 42] on link "Target Groups" at bounding box center [37, 41] width 44 height 5
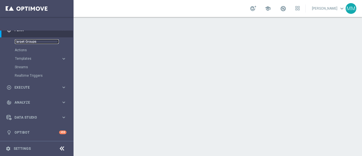
click at [31, 40] on link "Target Groups" at bounding box center [37, 41] width 44 height 5
click at [30, 42] on link "Target Groups" at bounding box center [37, 41] width 44 height 5
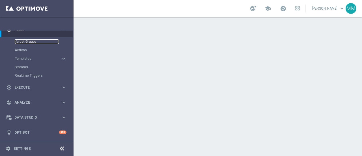
click at [30, 42] on link "Target Groups" at bounding box center [37, 41] width 44 height 5
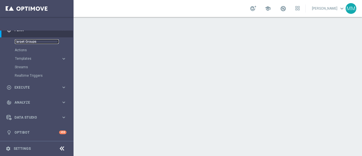
click at [30, 42] on link "Target Groups" at bounding box center [37, 41] width 44 height 5
click at [23, 50] on link "Actions" at bounding box center [37, 50] width 44 height 5
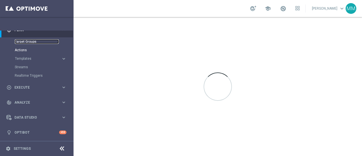
click at [27, 42] on link "Target Groups" at bounding box center [37, 41] width 44 height 5
click at [294, 79] on div at bounding box center [217, 86] width 288 height 139
click at [27, 42] on link "Target Groups" at bounding box center [37, 41] width 44 height 5
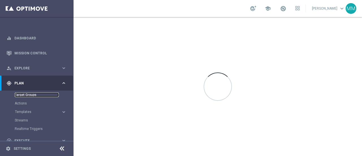
click at [31, 94] on link "Target Groups" at bounding box center [37, 94] width 44 height 5
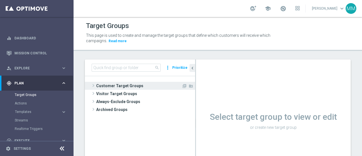
click at [122, 86] on span "Customer Target Groups" at bounding box center [138, 86] width 85 height 8
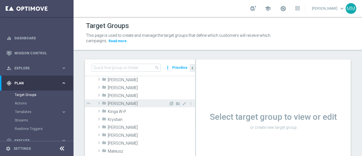
scroll to position [113, 0]
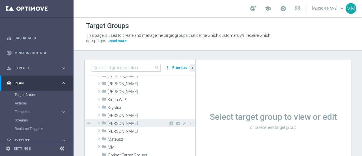
click at [113, 123] on span "[PERSON_NAME]" at bounding box center [138, 123] width 61 height 5
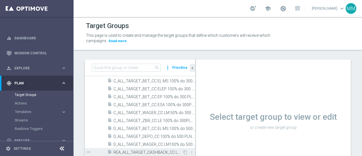
scroll to position [226, 0]
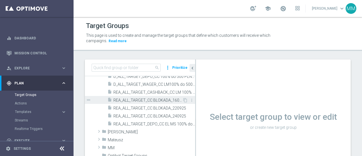
click at [138, 100] on span "REA_ALL_TARGET_CC BLOKADA_160925" at bounding box center [147, 100] width 69 height 5
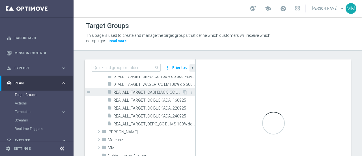
click at [147, 91] on span "REA_ALL_TARGET_CASHBACK_CC LM 100% do 200 PLN_250925" at bounding box center [147, 92] width 69 height 5
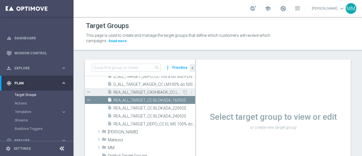
click at [147, 90] on span "REA_ALL_TARGET_CASHBACK_CC LM 100% do 200 PLN_250925" at bounding box center [147, 92] width 69 height 5
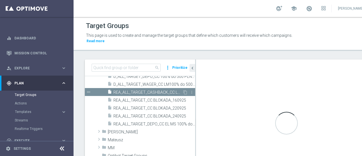
checkbox input "true"
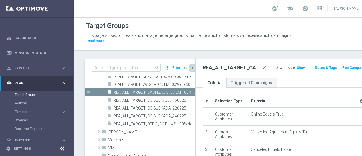
click at [192, 67] on icon "chevron_left" at bounding box center [192, 67] width 5 height 5
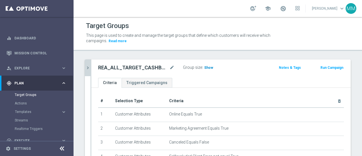
click at [209, 67] on span "Show" at bounding box center [208, 68] width 9 height 4
